Goal: Task Accomplishment & Management: Manage account settings

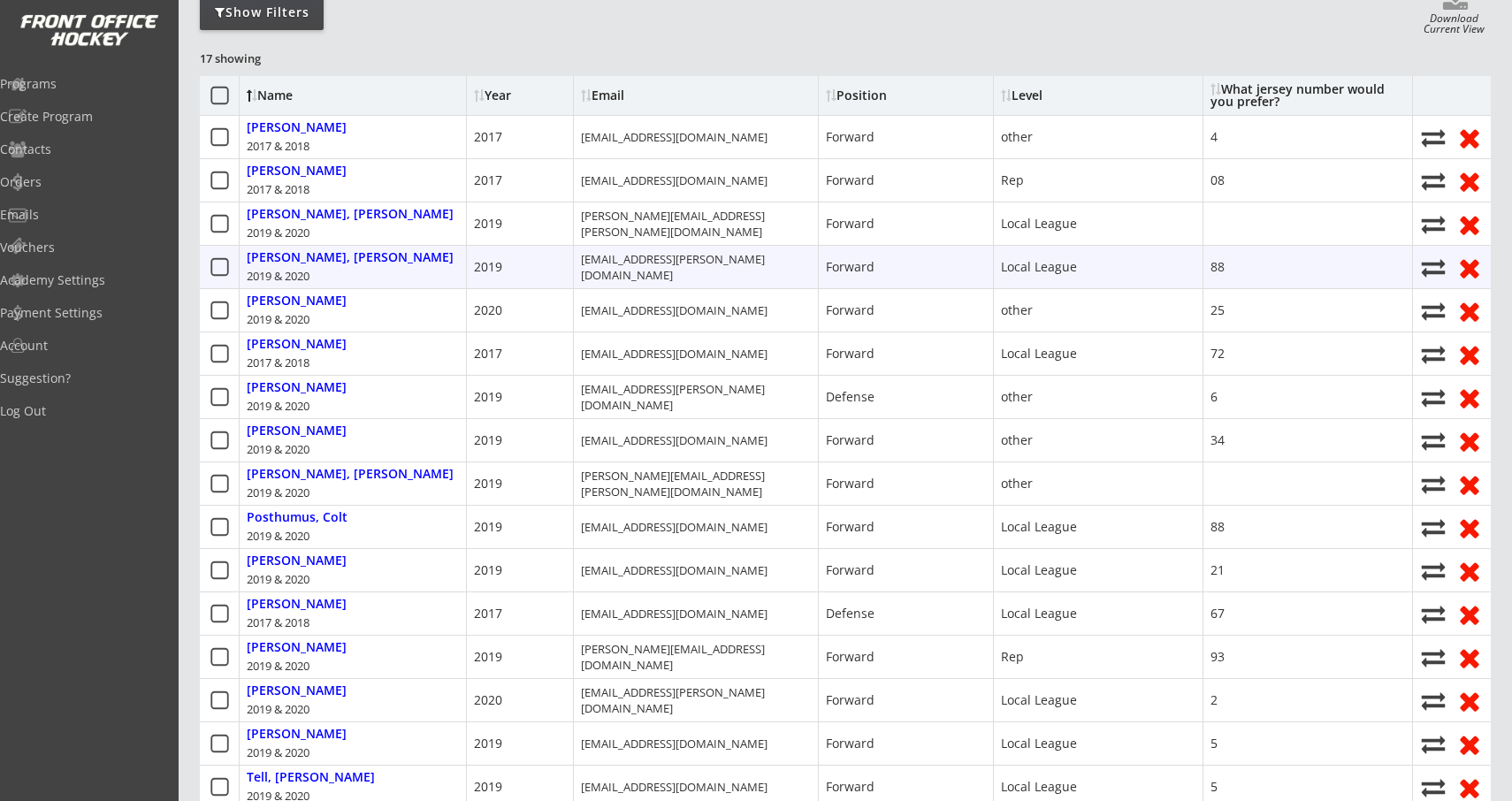
scroll to position [239, 0]
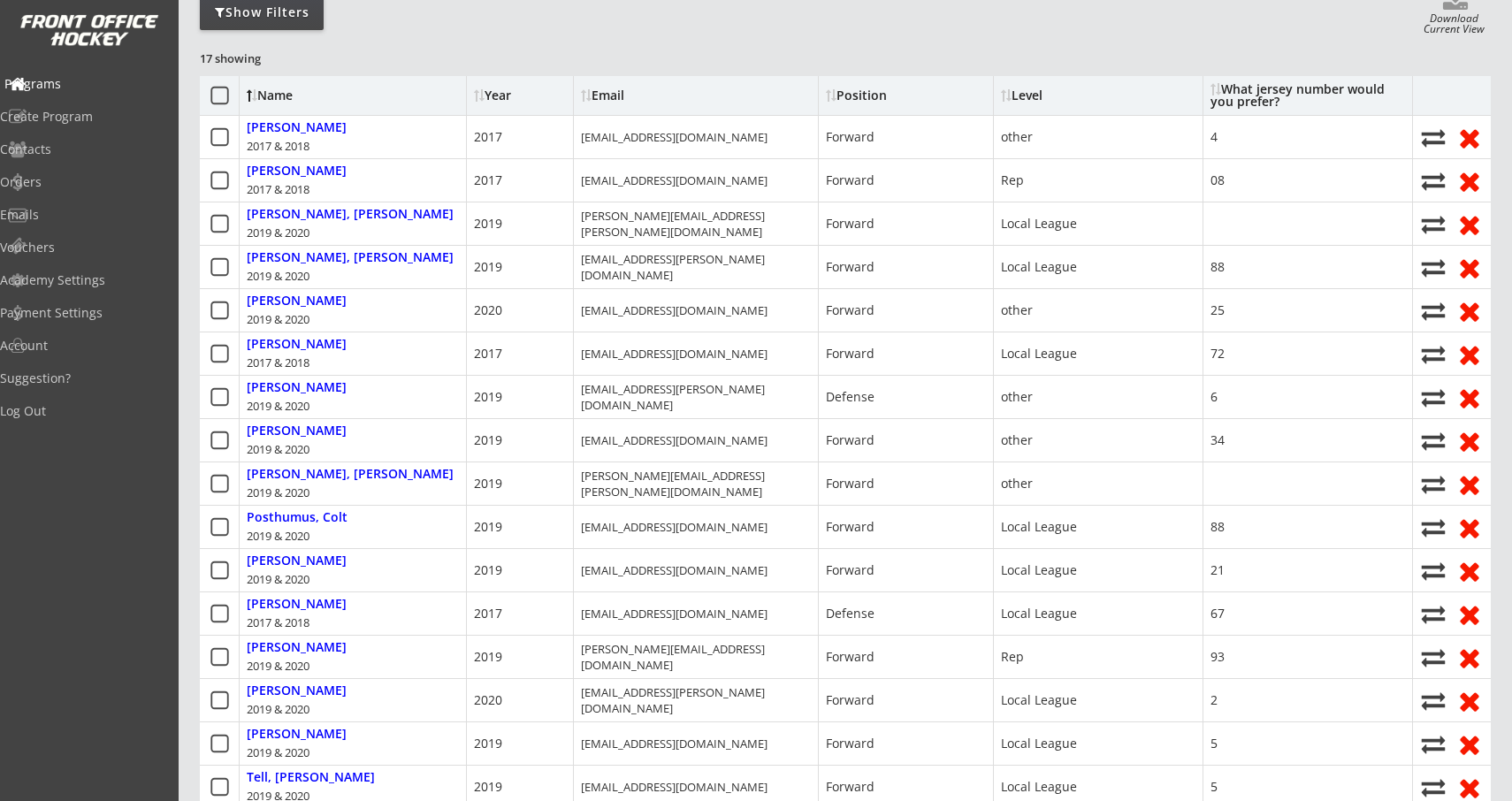
click at [52, 93] on div "Programs" at bounding box center [84, 84] width 168 height 31
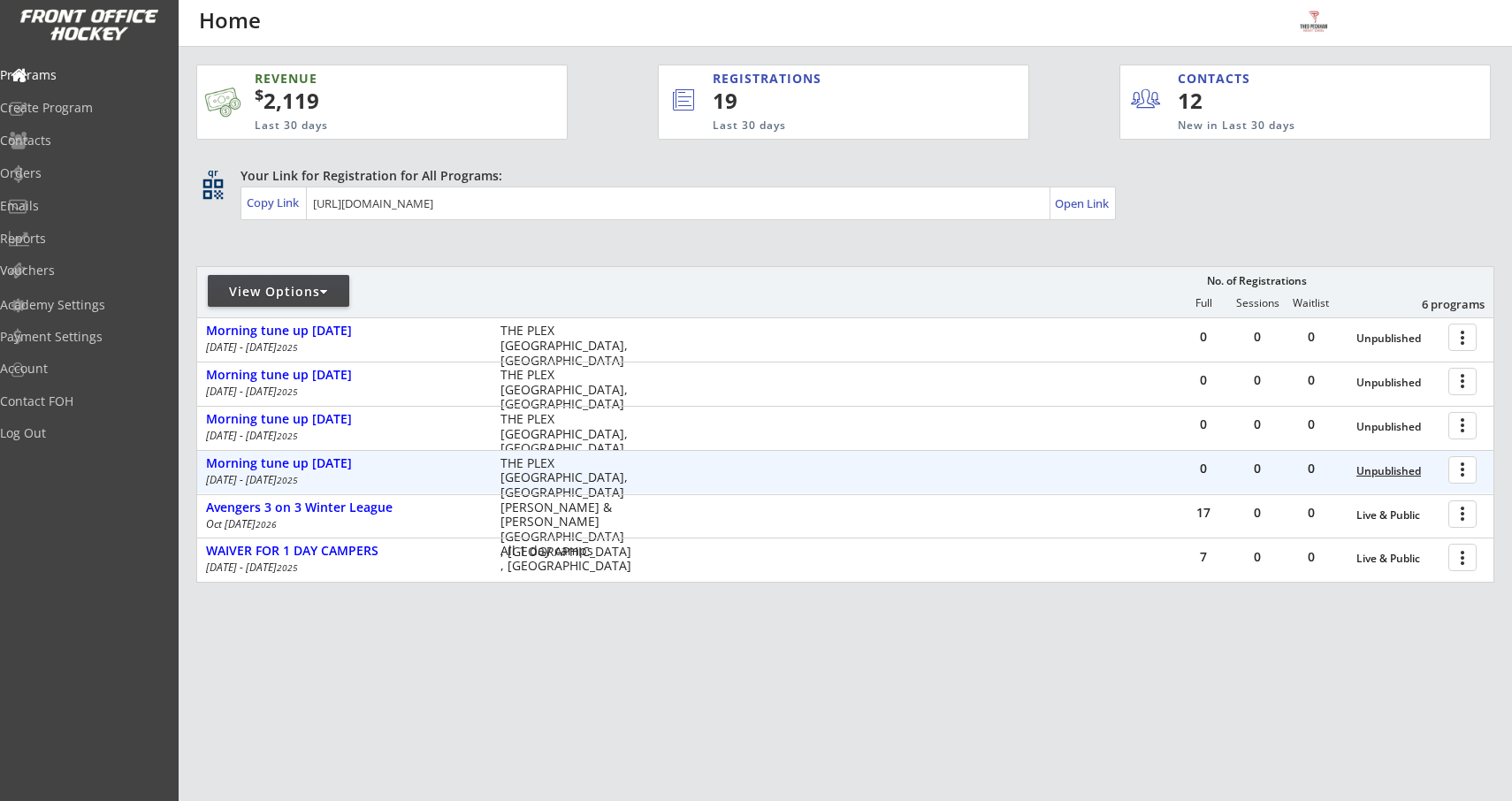
click at [1381, 477] on div "Unpublished" at bounding box center [1397, 471] width 83 height 13
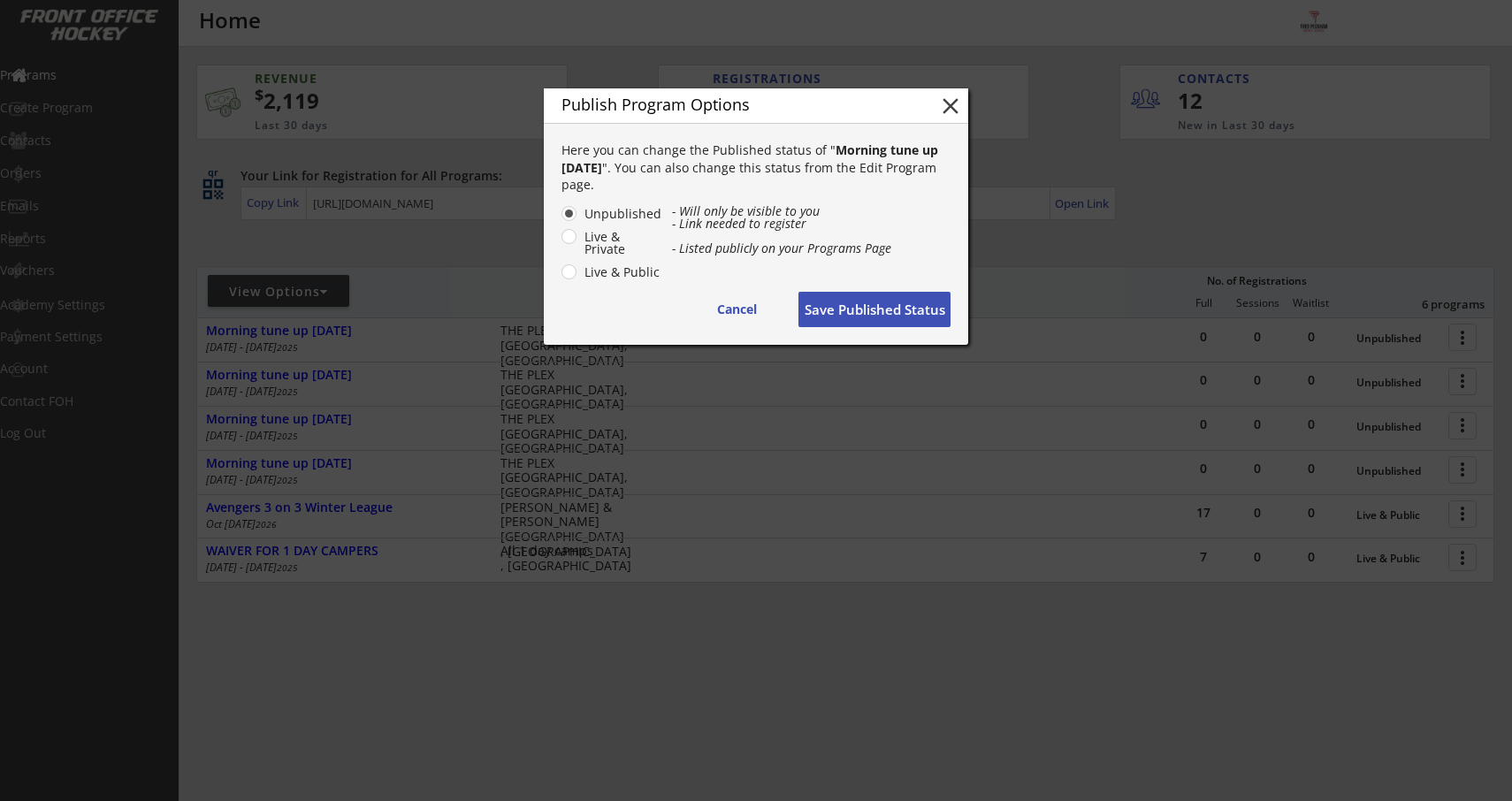
click at [579, 275] on label "Live & Public" at bounding box center [620, 272] width 83 height 13
click at [559, 219] on input "Live & Public" at bounding box center [554, 213] width 12 height 12
radio input "true"
click at [857, 301] on button "Save Published Status" at bounding box center [875, 310] width 152 height 35
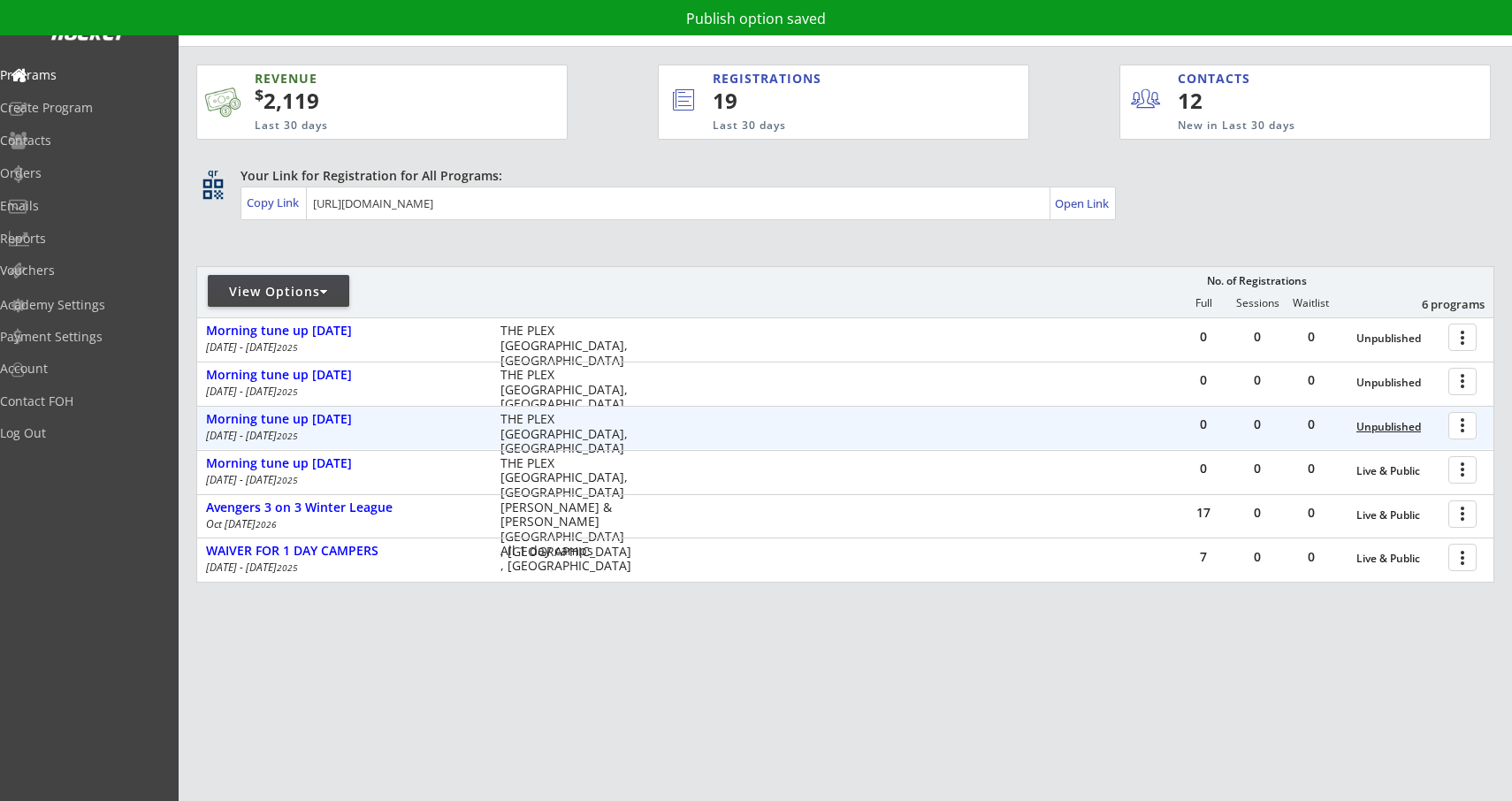
click at [1394, 421] on div "Unpublished" at bounding box center [1397, 427] width 83 height 13
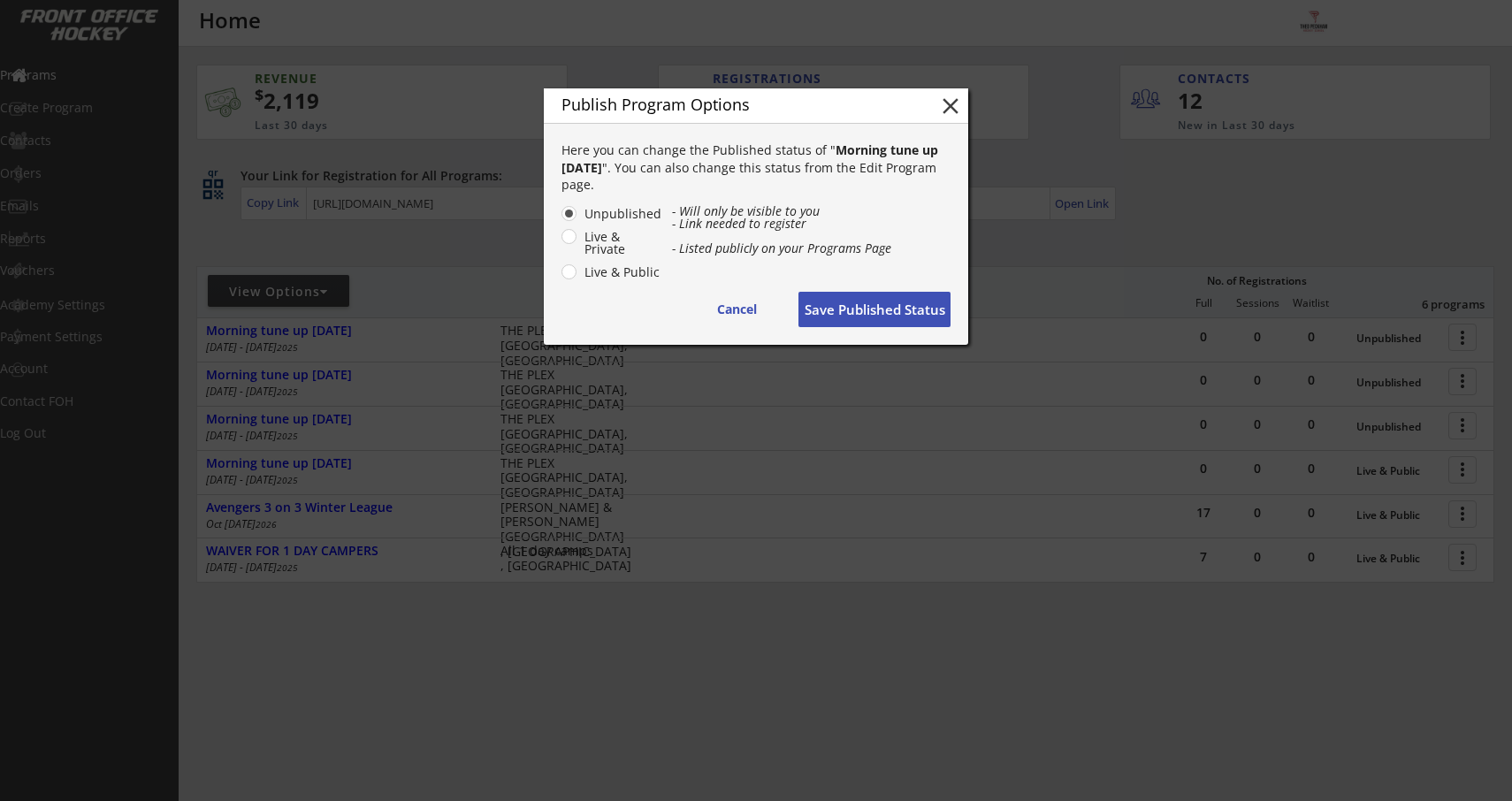
click at [577, 273] on div "Unpublished Live & Private Live & Public" at bounding box center [616, 245] width 110 height 78
click at [579, 269] on label "Live & Public" at bounding box center [620, 272] width 83 height 13
click at [559, 219] on input "Live & Public" at bounding box center [554, 213] width 12 height 12
radio input "true"
click at [896, 320] on button "Save Published Status" at bounding box center [875, 310] width 152 height 35
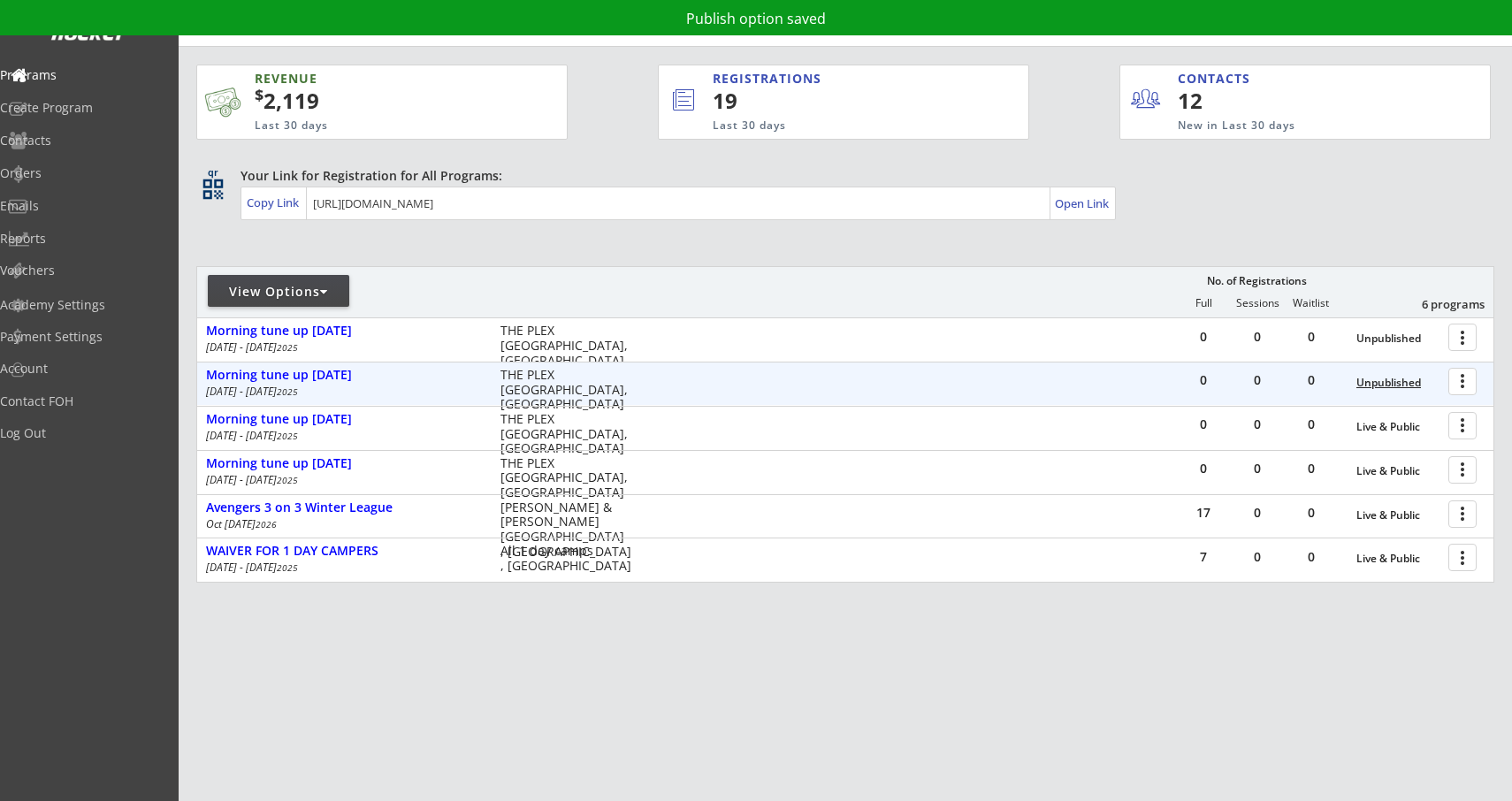
click at [1395, 391] on div "Unpublished" at bounding box center [1397, 383] width 83 height 26
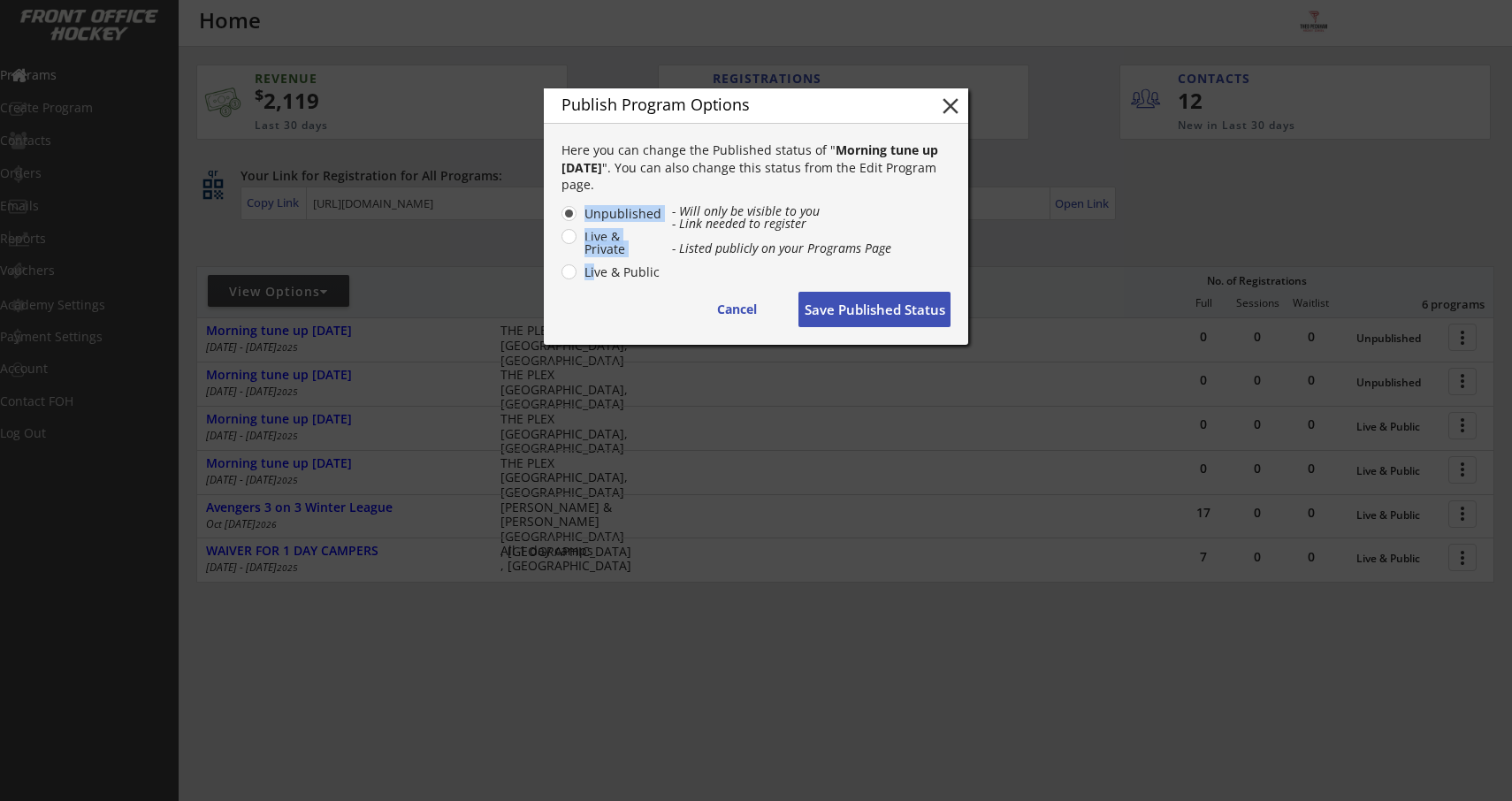
click at [576, 273] on div "Unpublished Live & Private Live & Public" at bounding box center [616, 245] width 110 height 78
click at [579, 269] on label "Live & Public" at bounding box center [620, 272] width 83 height 13
click at [559, 219] on input "Live & Public" at bounding box center [554, 213] width 12 height 12
radio input "true"
click at [865, 319] on button "Save Published Status" at bounding box center [875, 310] width 152 height 35
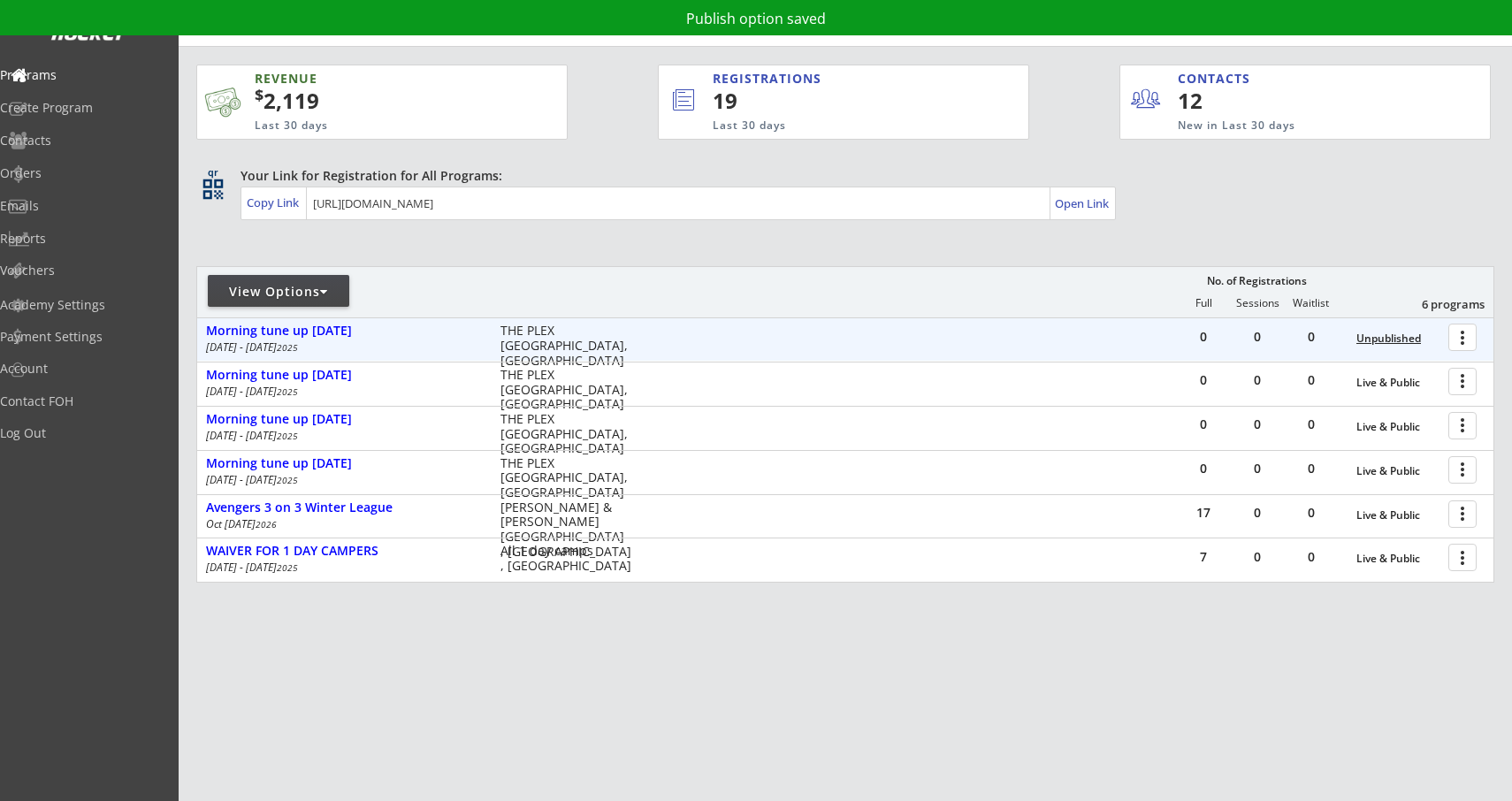
click at [1380, 342] on div "Unpublished" at bounding box center [1397, 338] width 83 height 13
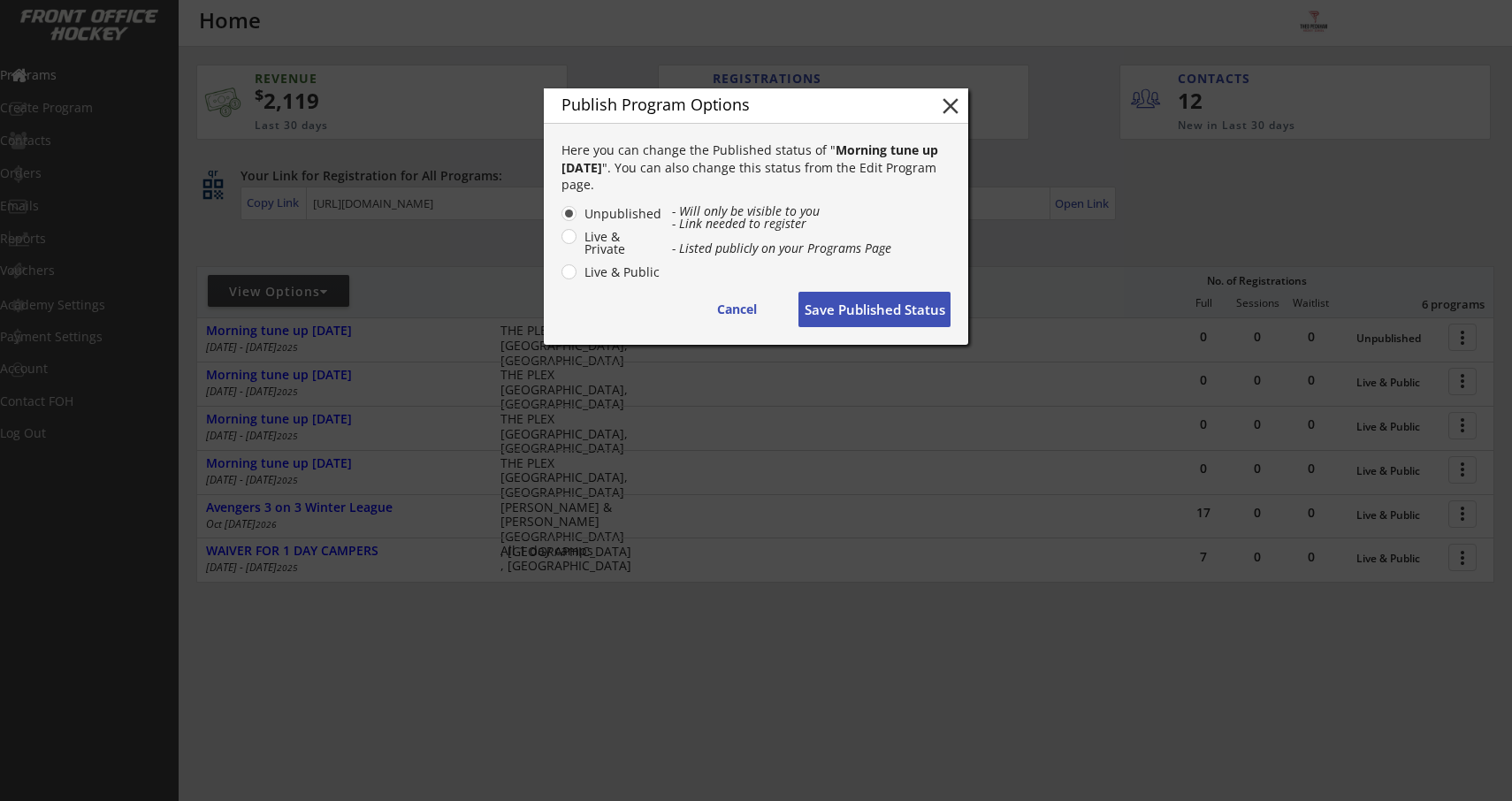
click at [579, 273] on label "Live & Public" at bounding box center [620, 272] width 83 height 13
click at [559, 219] on input "Live & Public" at bounding box center [554, 213] width 12 height 12
radio input "true"
click at [915, 306] on button "Save Published Status" at bounding box center [875, 310] width 152 height 35
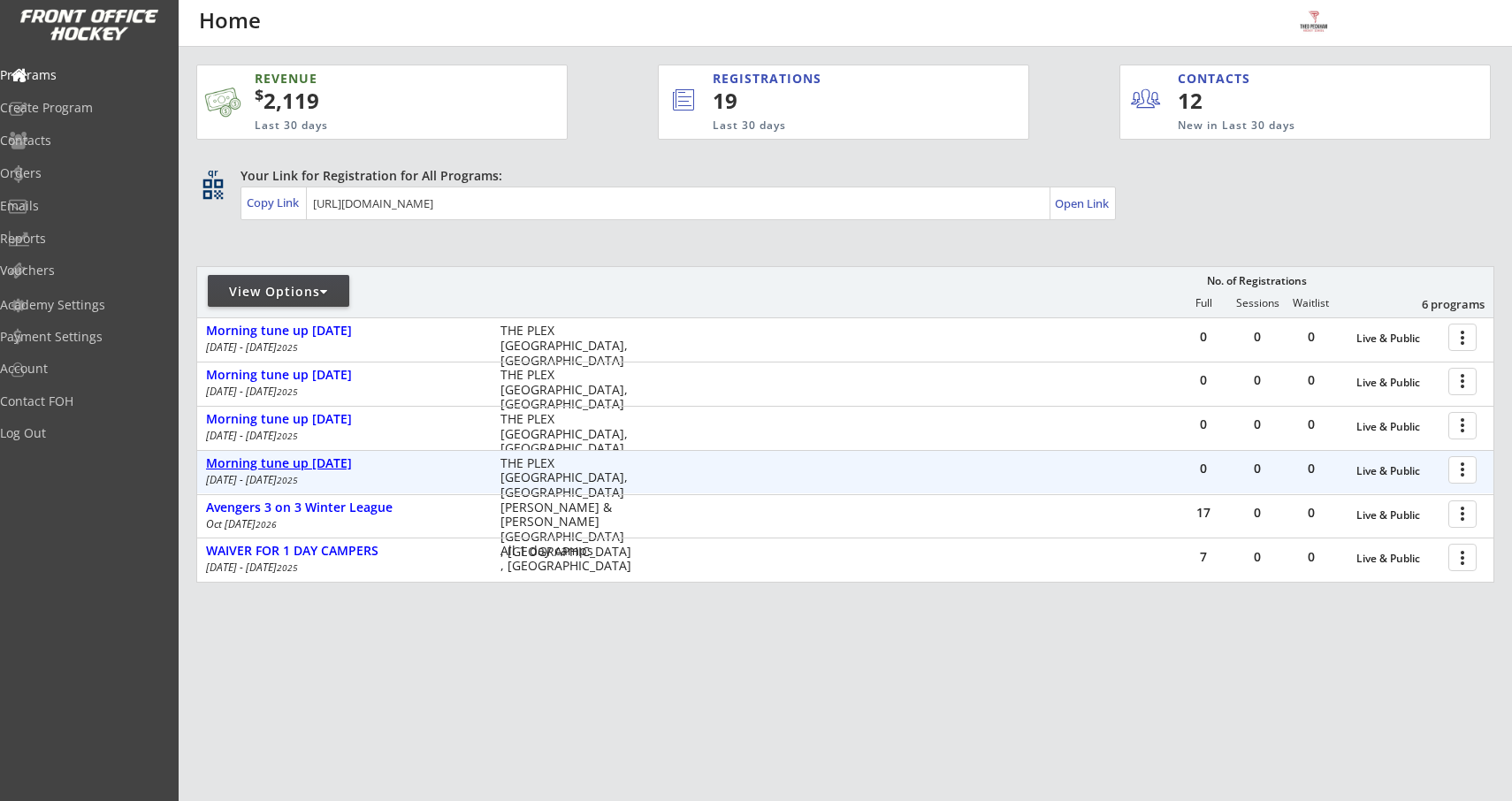
click at [313, 468] on div "Morning tune up SEPT 30TH" at bounding box center [343, 463] width 276 height 15
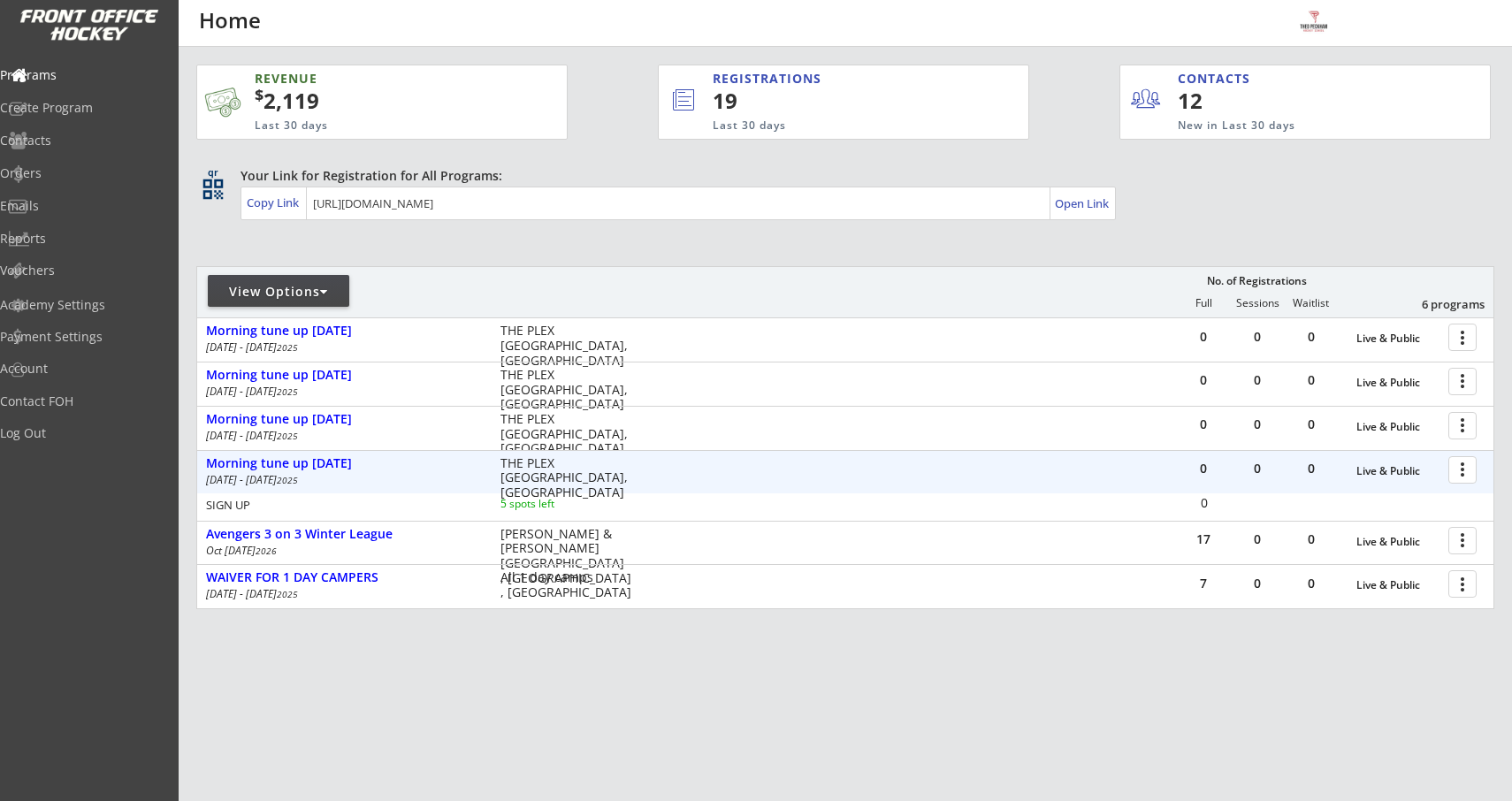
click at [1468, 472] on div at bounding box center [1465, 470] width 31 height 31
